Goal: Find specific page/section: Find specific page/section

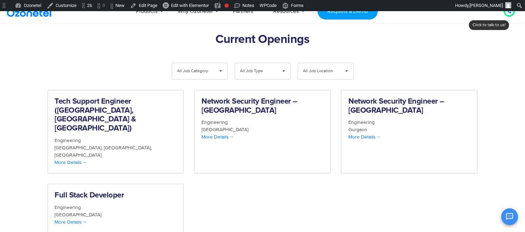
scroll to position [726, 0]
click at [208, 63] on span "All Job Category" at bounding box center [193, 71] width 33 height 16
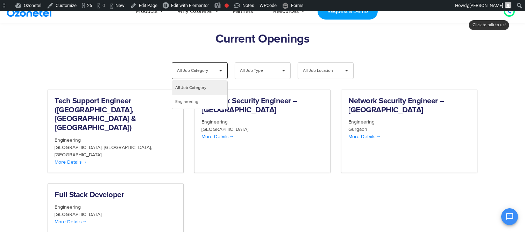
click at [208, 63] on span "All Job Category" at bounding box center [193, 71] width 33 height 16
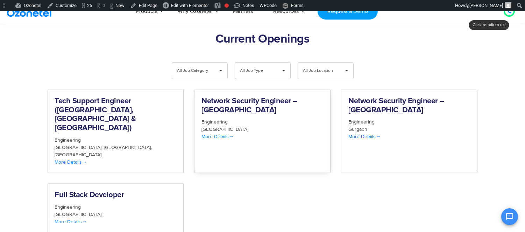
click at [214, 127] on span "[GEOGRAPHIC_DATA]" at bounding box center [224, 130] width 47 height 6
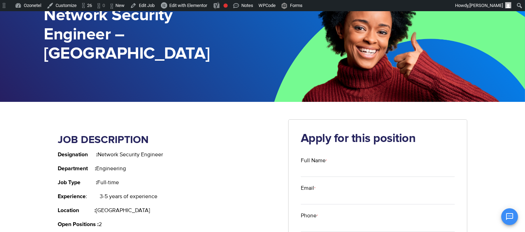
scroll to position [78, 0]
